Goal: Information Seeking & Learning: Learn about a topic

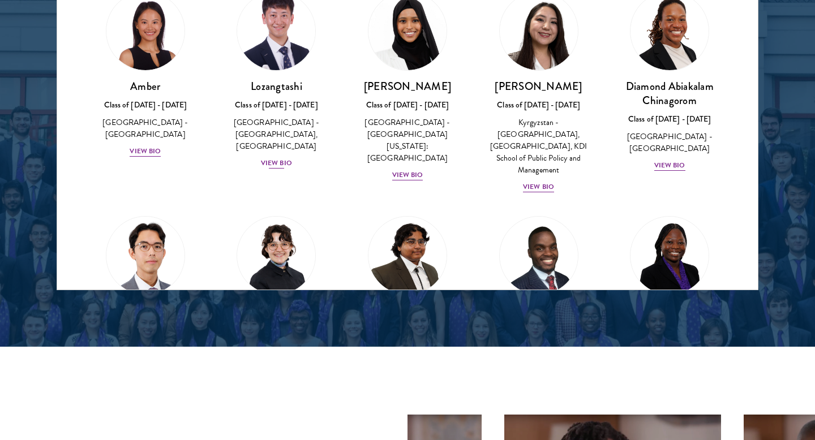
scroll to position [23, 0]
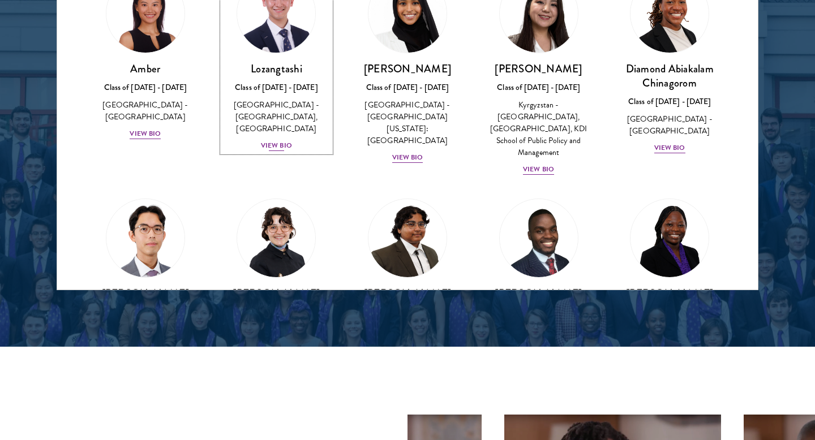
click at [277, 144] on div "View Bio" at bounding box center [276, 145] width 31 height 11
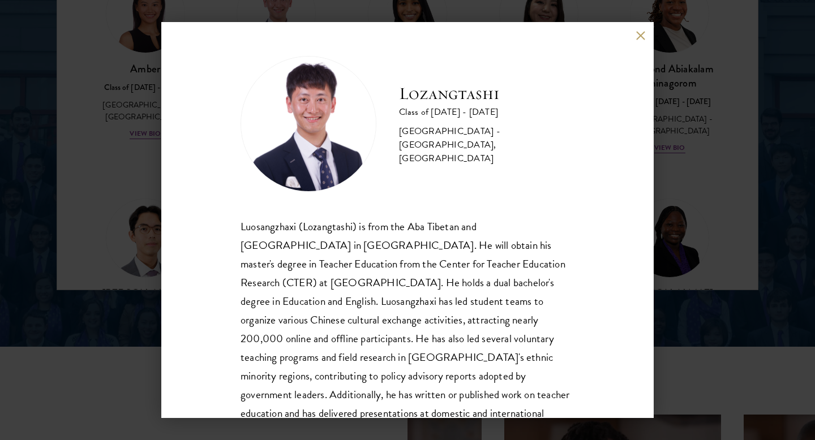
scroll to position [38, 0]
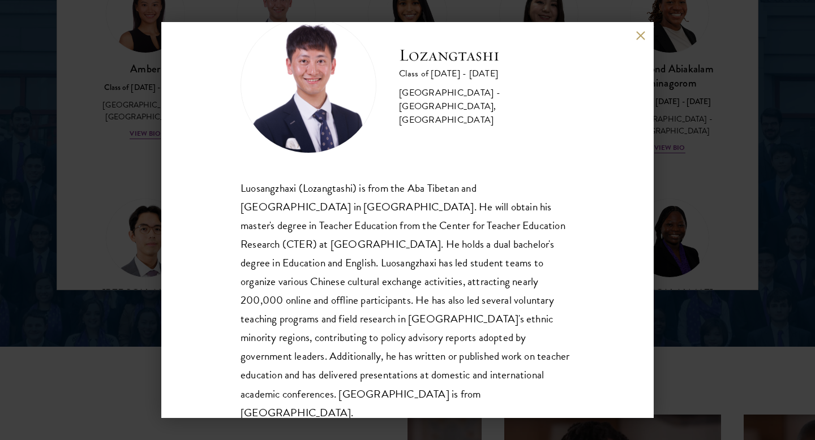
click at [639, 32] on button at bounding box center [640, 36] width 10 height 10
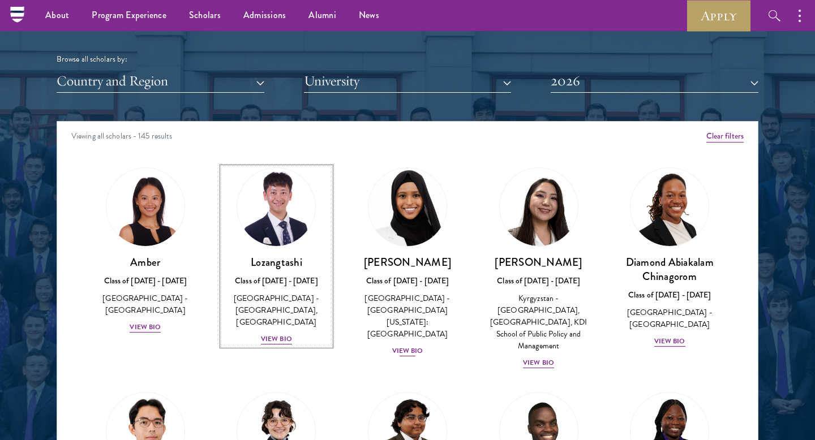
scroll to position [1368, 0]
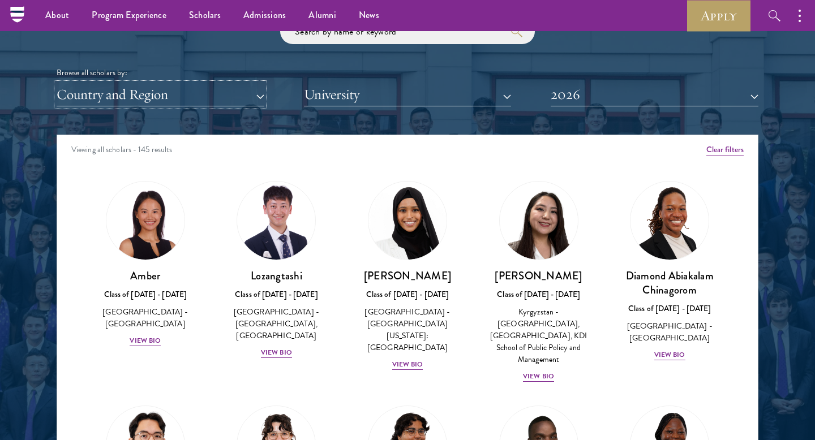
click at [256, 102] on button "Country and Region" at bounding box center [161, 94] width 208 height 23
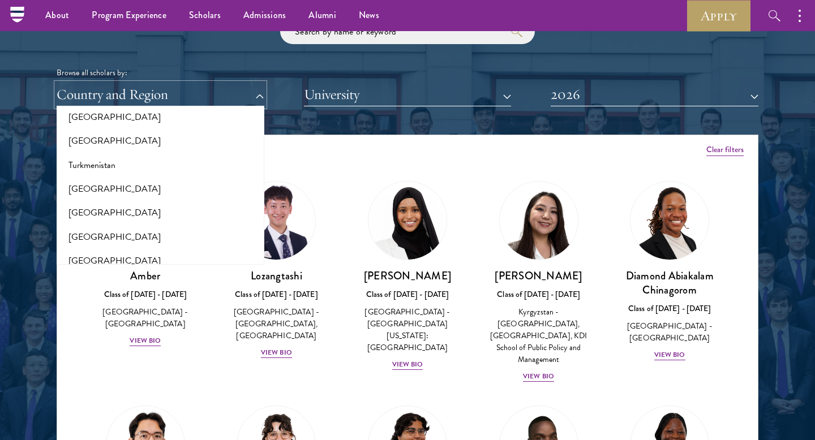
scroll to position [2263, 0]
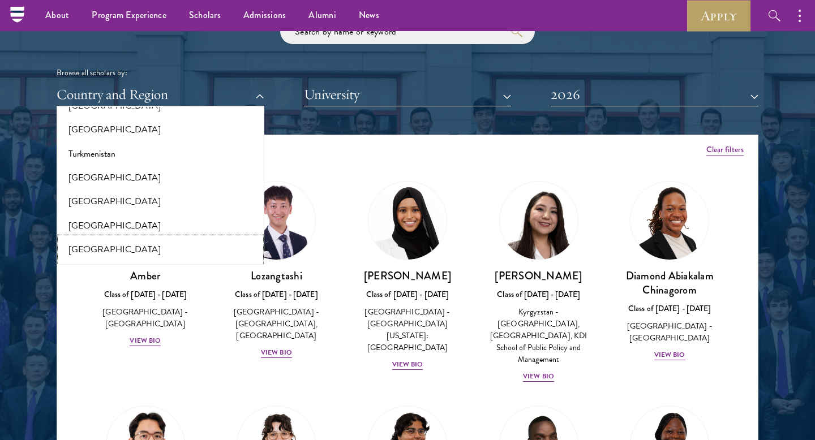
click at [122, 238] on button "[GEOGRAPHIC_DATA]" at bounding box center [160, 250] width 201 height 24
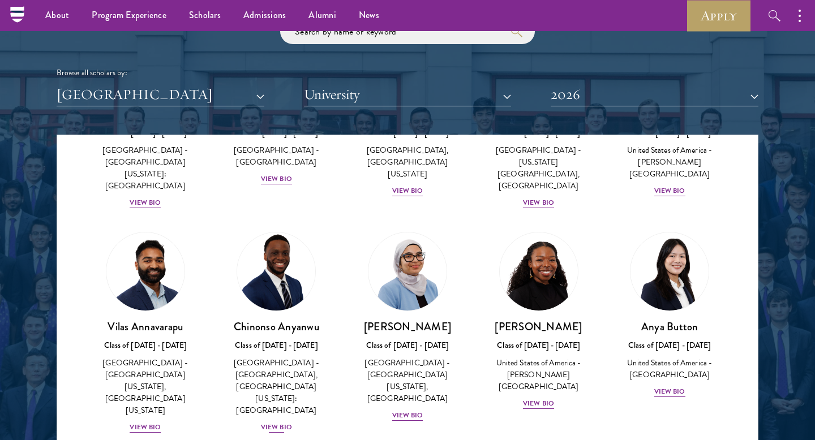
scroll to position [186, 0]
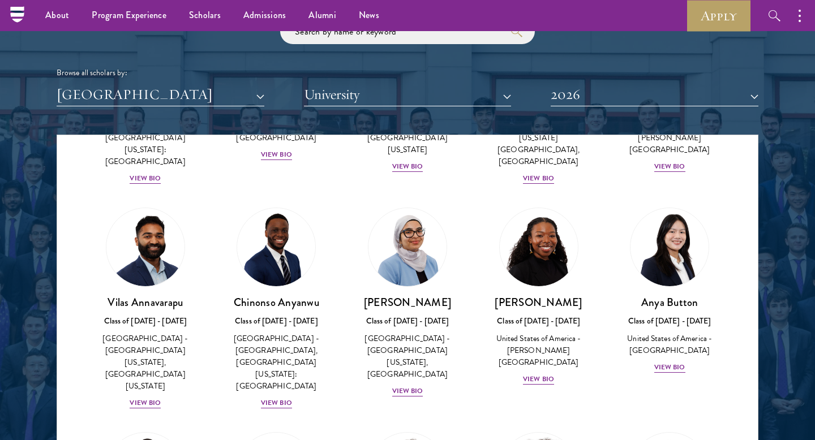
click at [138, 378] on div "[PERSON_NAME] Class of [DATE] - [DATE] [GEOGRAPHIC_DATA] - [GEOGRAPHIC_DATA][US…" at bounding box center [145, 308] width 131 height 225
click at [145, 373] on div "[PERSON_NAME] Class of [DATE] - [DATE] [GEOGRAPHIC_DATA] - [GEOGRAPHIC_DATA][US…" at bounding box center [145, 352] width 109 height 114
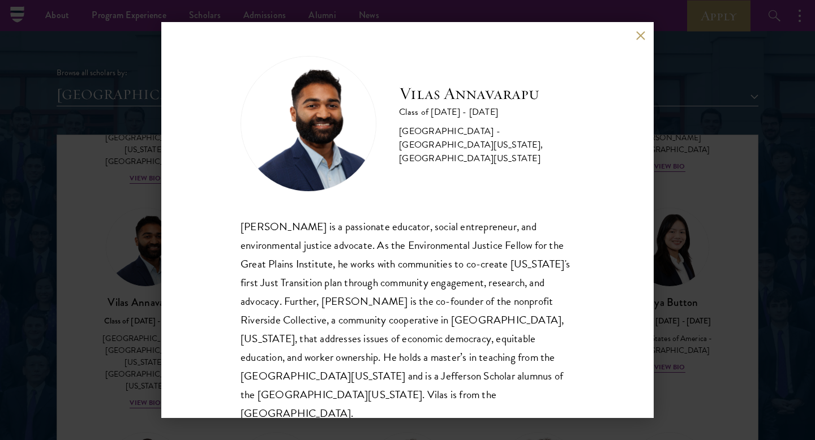
scroll to position [20, 0]
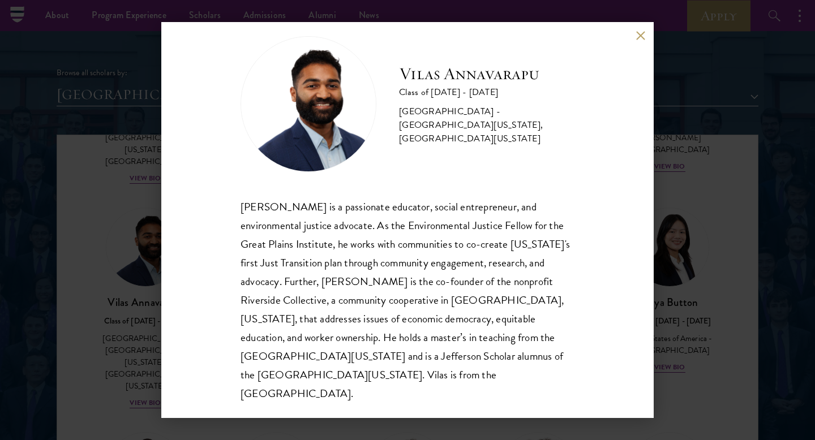
click at [143, 375] on div "[PERSON_NAME] Class of [DATE] - [DATE] [GEOGRAPHIC_DATA] - [GEOGRAPHIC_DATA][US…" at bounding box center [407, 220] width 815 height 440
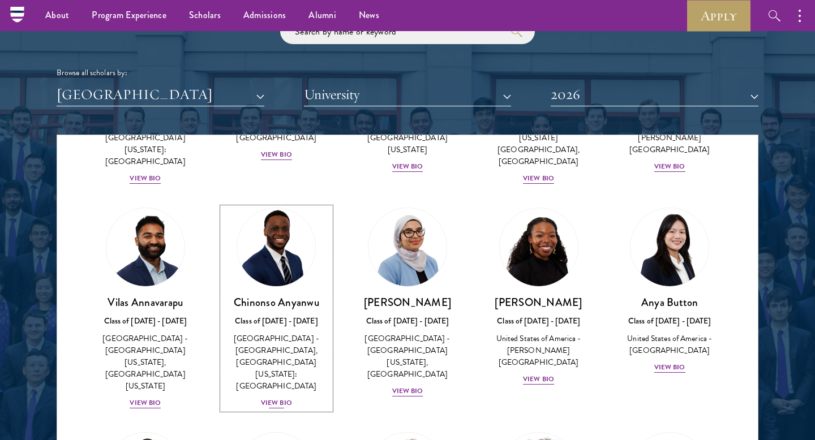
click at [285, 398] on div "View Bio" at bounding box center [276, 403] width 31 height 11
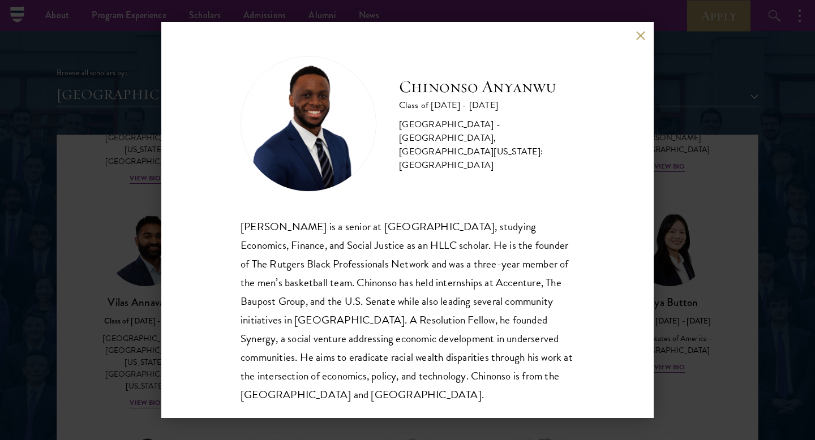
click at [128, 315] on div "[PERSON_NAME] Class of [DATE] - [DATE] [GEOGRAPHIC_DATA] - [GEOGRAPHIC_DATA], […" at bounding box center [407, 220] width 815 height 440
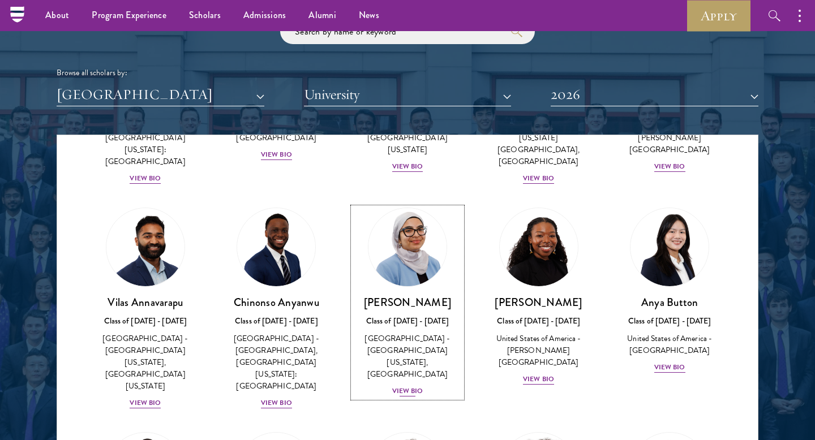
click at [410, 386] on div "View Bio" at bounding box center [407, 391] width 31 height 11
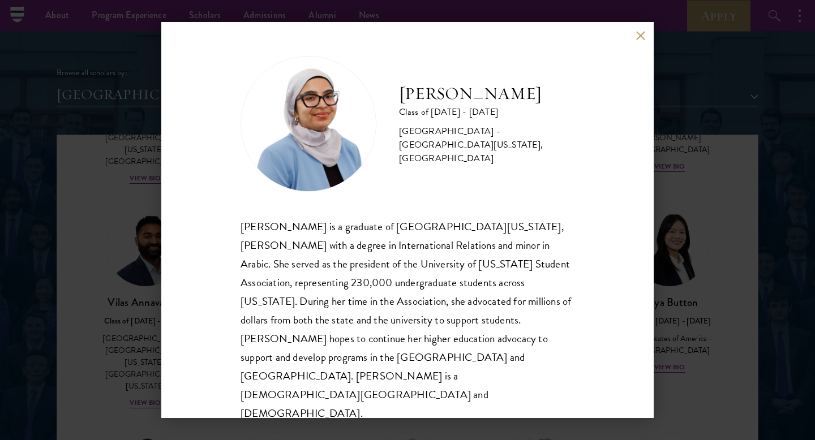
click at [184, 253] on div "[PERSON_NAME] Class of [DATE] - [DATE] [GEOGRAPHIC_DATA] - [GEOGRAPHIC_DATA][US…" at bounding box center [407, 220] width 492 height 396
click at [157, 264] on div "[PERSON_NAME] Class of [DATE] - [DATE] [GEOGRAPHIC_DATA] - [GEOGRAPHIC_DATA][US…" at bounding box center [407, 220] width 815 height 440
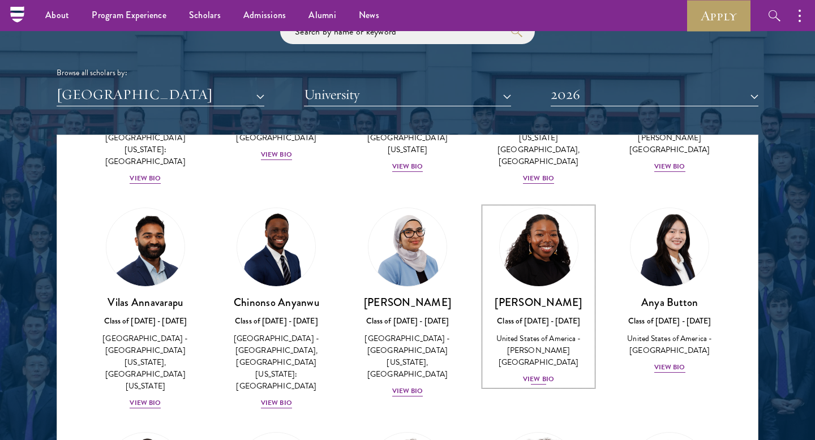
click at [530, 374] on div "View Bio" at bounding box center [538, 379] width 31 height 11
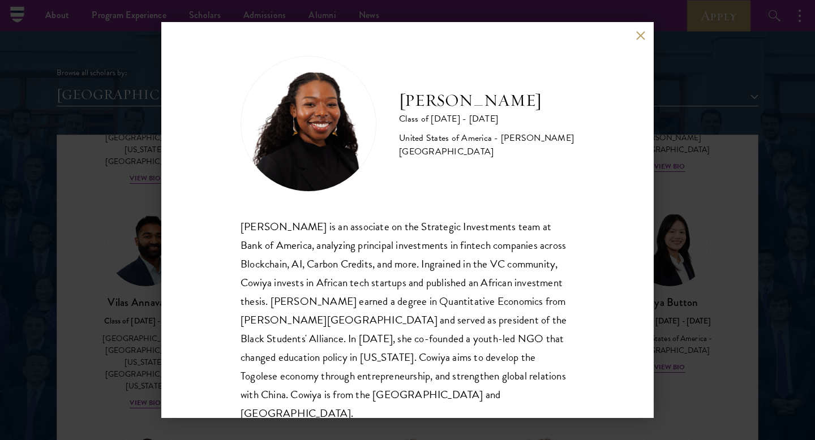
click at [157, 352] on div "[PERSON_NAME] Class of [DATE] - [DATE] [GEOGRAPHIC_DATA] - [PERSON_NAME][GEOGRA…" at bounding box center [407, 220] width 815 height 440
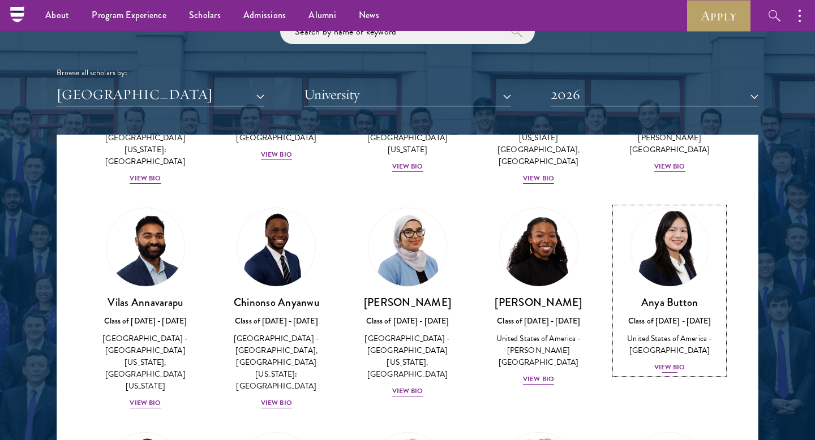
click at [669, 362] on div "View Bio" at bounding box center [669, 367] width 31 height 11
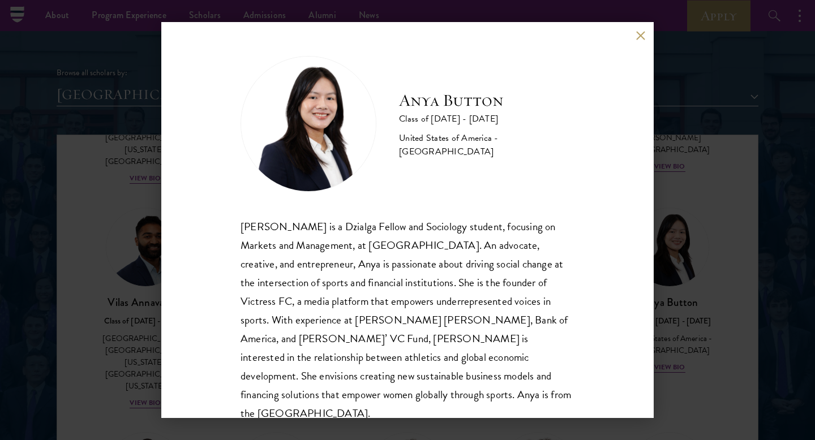
click at [130, 281] on div "Anya Button Class of [DATE] - [DATE] [GEOGRAPHIC_DATA] - [GEOGRAPHIC_DATA] [PER…" at bounding box center [407, 220] width 815 height 440
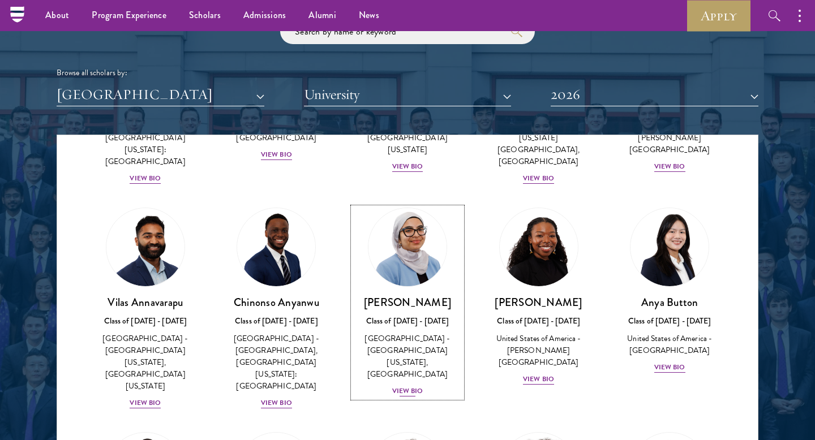
click at [409, 386] on div "View Bio" at bounding box center [407, 391] width 31 height 11
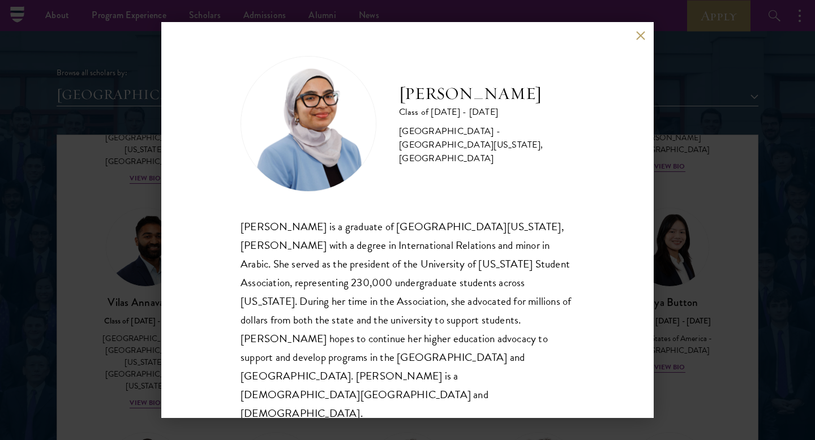
click at [695, 282] on div "[PERSON_NAME] Class of [DATE] - [DATE] [GEOGRAPHIC_DATA] - [GEOGRAPHIC_DATA][US…" at bounding box center [407, 220] width 815 height 440
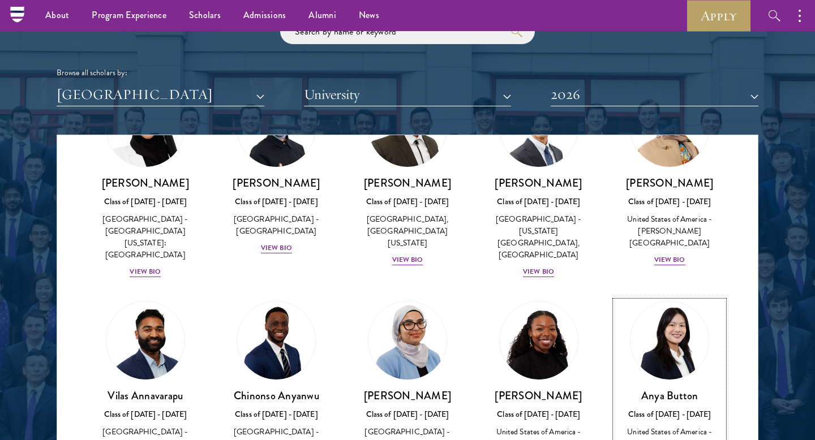
scroll to position [60, 0]
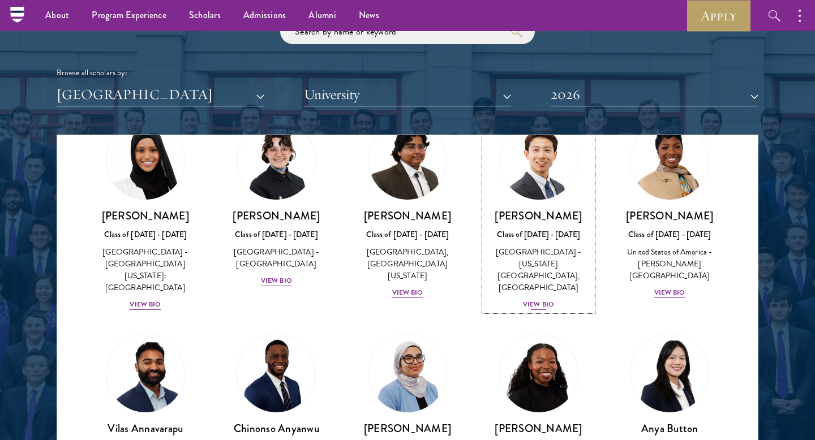
click at [531, 299] on div "View Bio" at bounding box center [538, 304] width 31 height 11
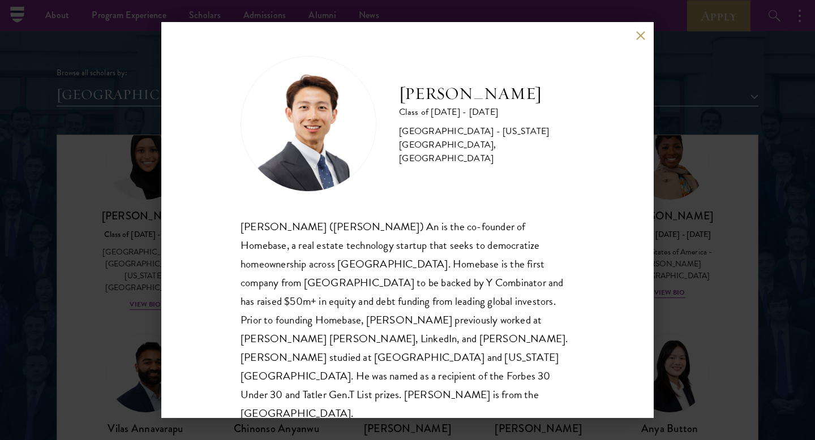
scroll to position [1, 0]
click at [130, 303] on div "[PERSON_NAME] Class of [DATE] - [DATE] [GEOGRAPHIC_DATA] - [US_STATE][GEOGRAPHI…" at bounding box center [407, 220] width 815 height 440
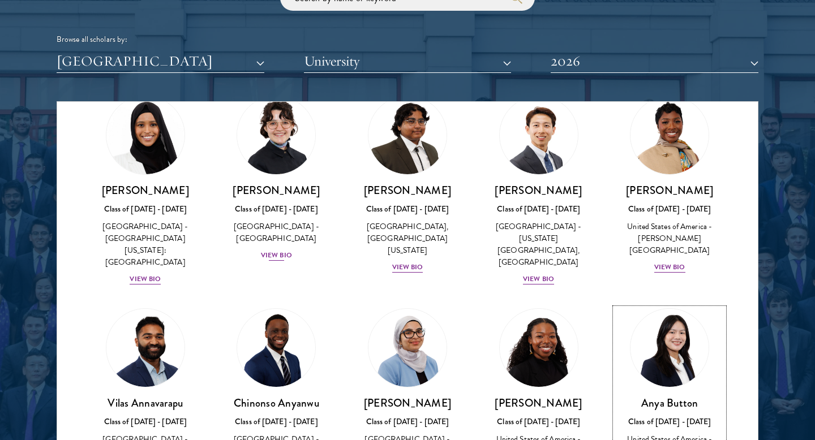
scroll to position [0, 0]
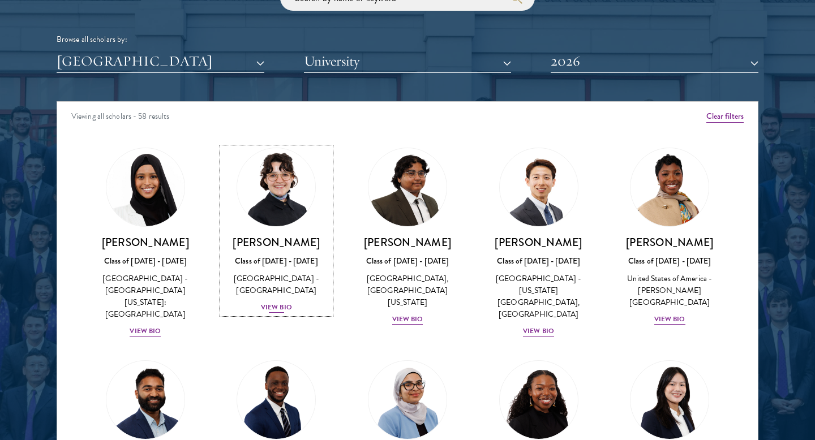
click at [274, 310] on div "View Bio" at bounding box center [276, 307] width 31 height 11
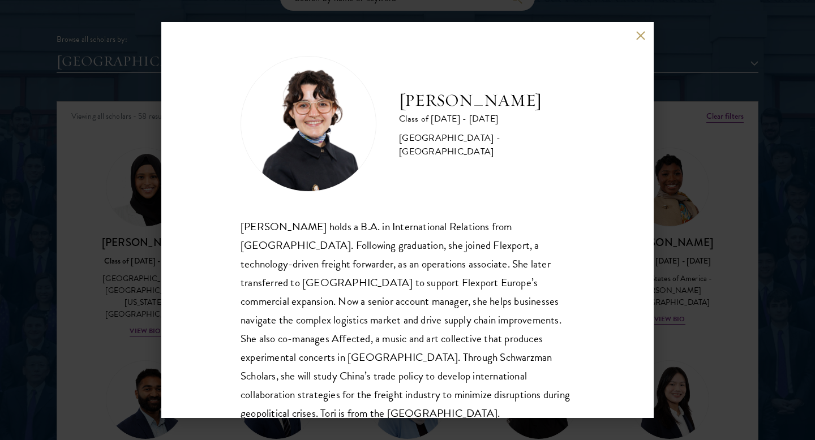
scroll to position [20, 0]
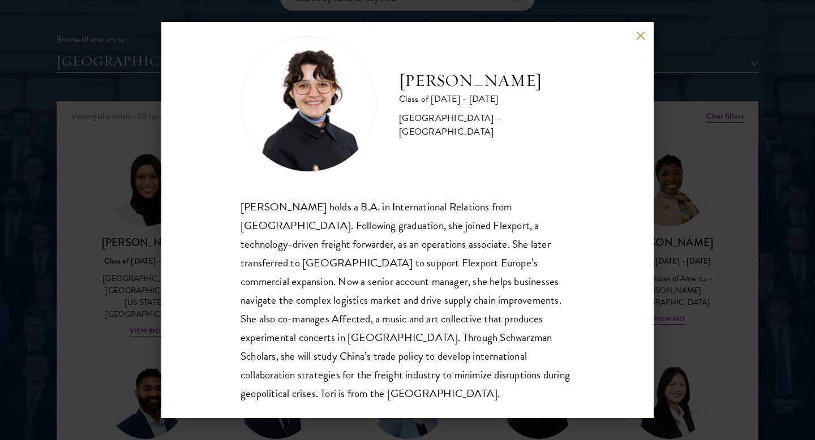
click at [106, 294] on div "[PERSON_NAME] Class of [DATE] - [DATE] [GEOGRAPHIC_DATA] - [GEOGRAPHIC_DATA] [P…" at bounding box center [407, 220] width 815 height 440
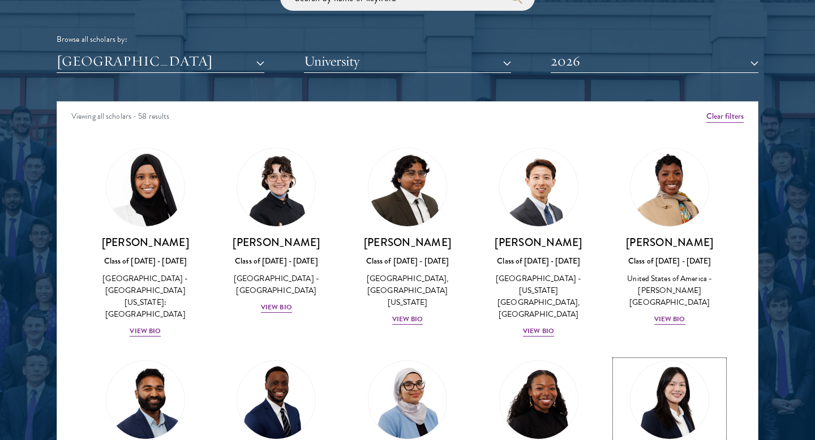
scroll to position [98, 0]
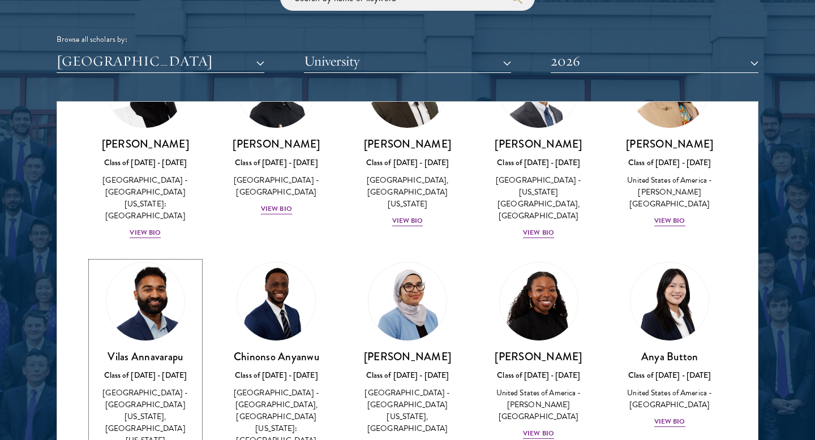
click at [139, 318] on img at bounding box center [145, 302] width 86 height 86
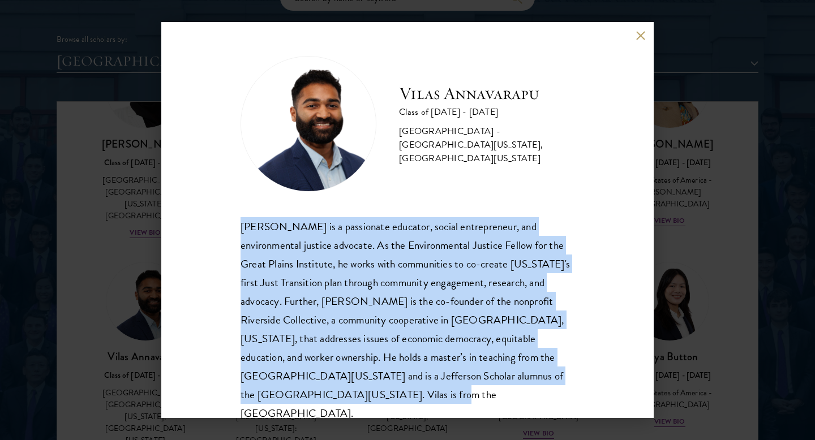
drag, startPoint x: 303, startPoint y: 396, endPoint x: 220, endPoint y: 230, distance: 185.2
click at [220, 230] on div "[PERSON_NAME] Class of [DATE] - [DATE] [GEOGRAPHIC_DATA] - [GEOGRAPHIC_DATA][US…" at bounding box center [407, 220] width 492 height 396
copy div "[PERSON_NAME] is a passionate educator, social entrepreneur, and environmental …"
